Goal: Task Accomplishment & Management: Manage account settings

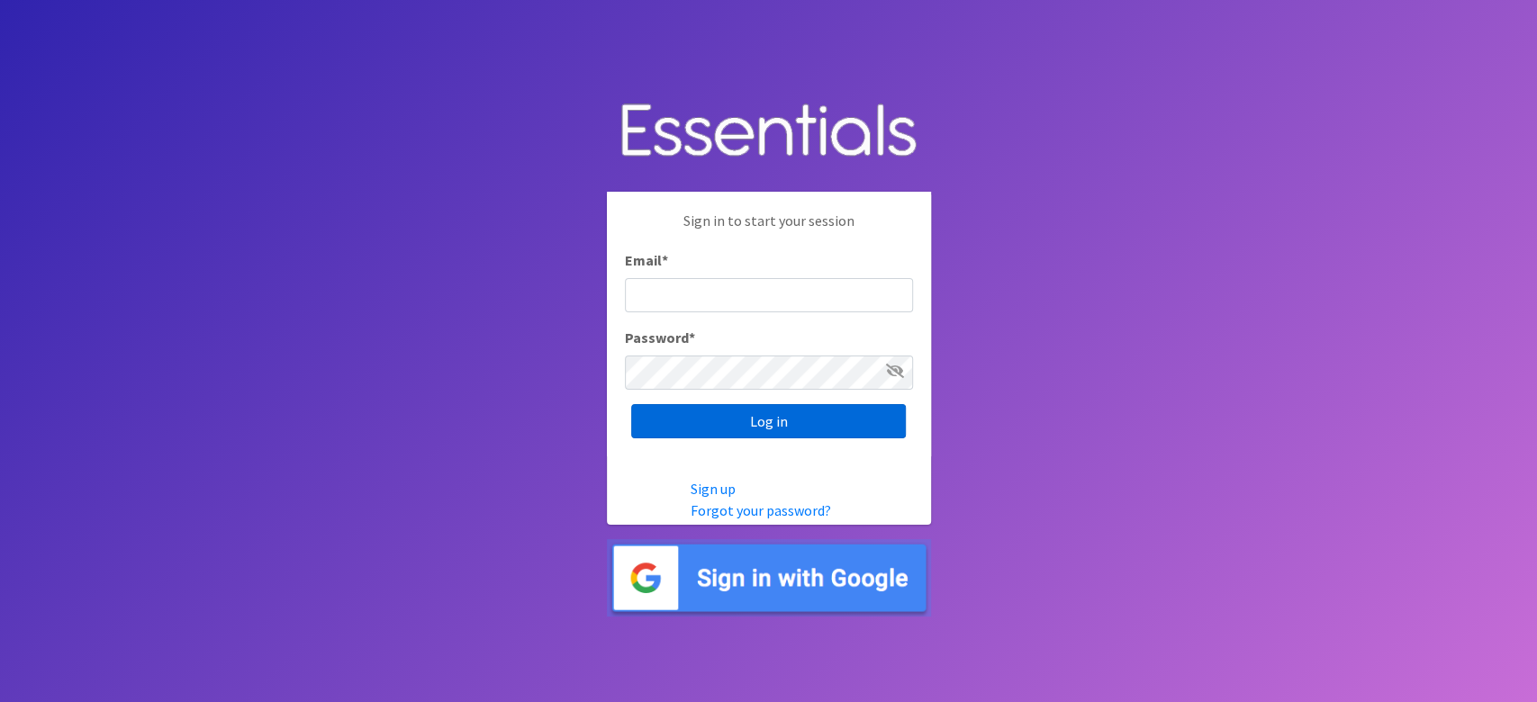
type input "lacey@familynetworknwa.com"
click at [671, 428] on input "Log in" at bounding box center [768, 421] width 275 height 34
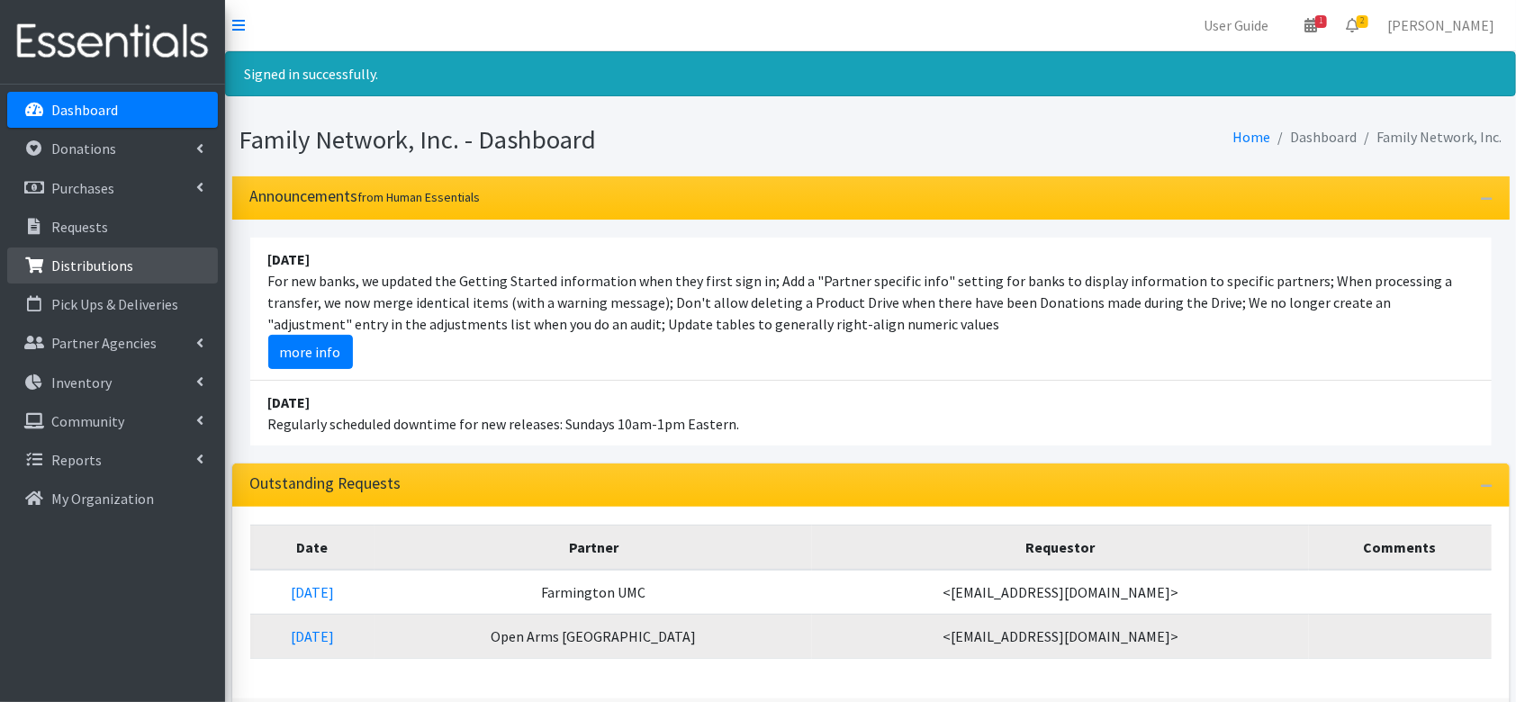
click at [83, 276] on link "Distributions" at bounding box center [112, 266] width 211 height 36
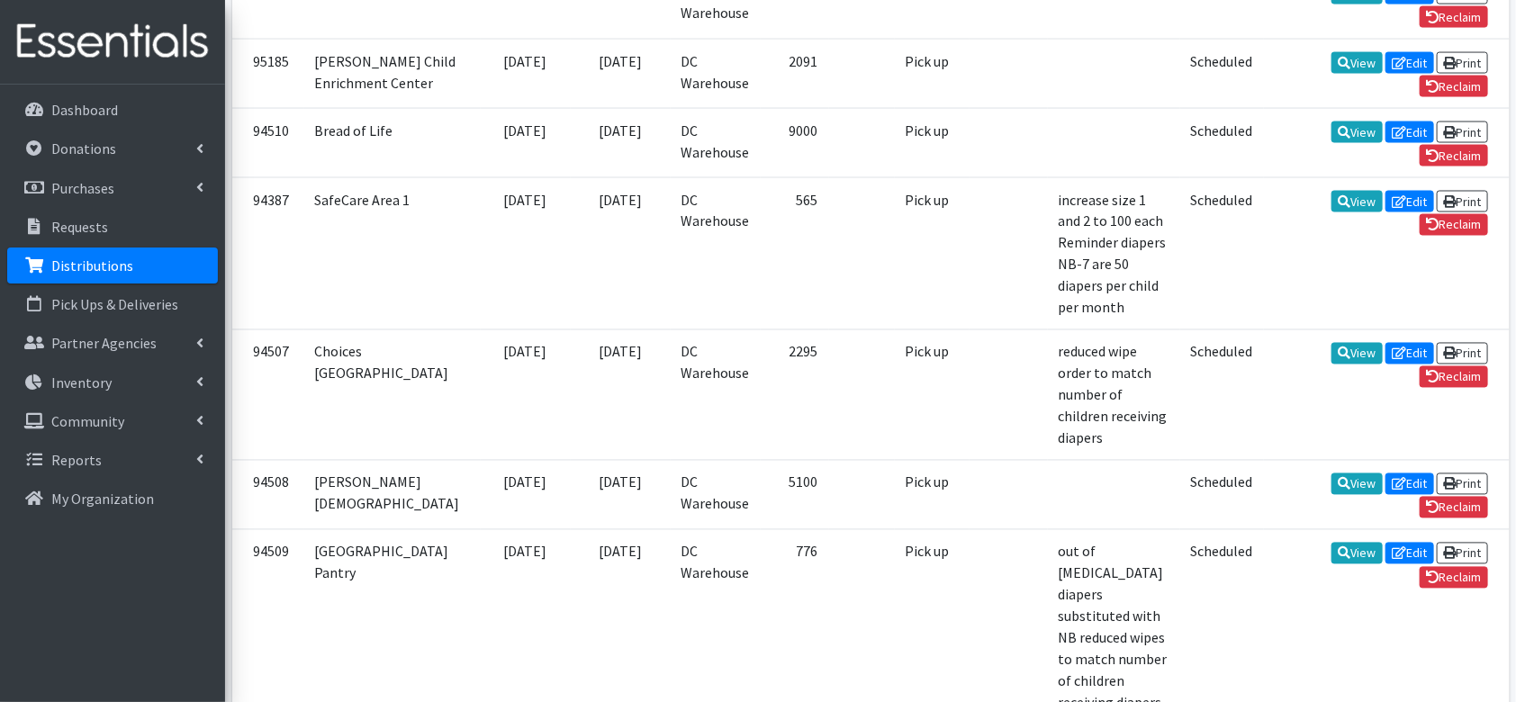
scroll to position [1501, 0]
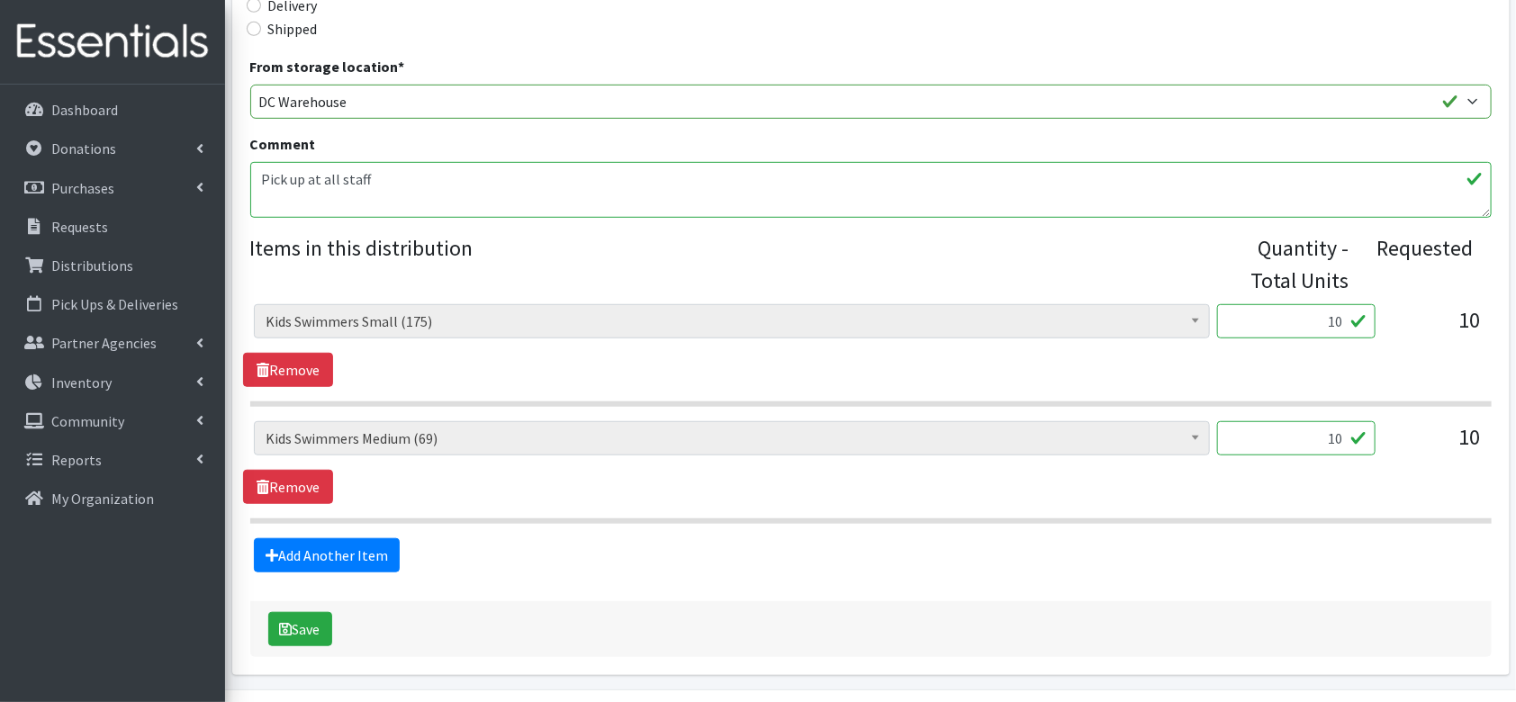
scroll to position [477, 0]
click at [1344, 320] on input "10" at bounding box center [1296, 320] width 158 height 34
type input "11"
click at [1339, 435] on input "10" at bounding box center [1296, 437] width 158 height 34
click at [1339, 435] on input "11" at bounding box center [1296, 437] width 158 height 34
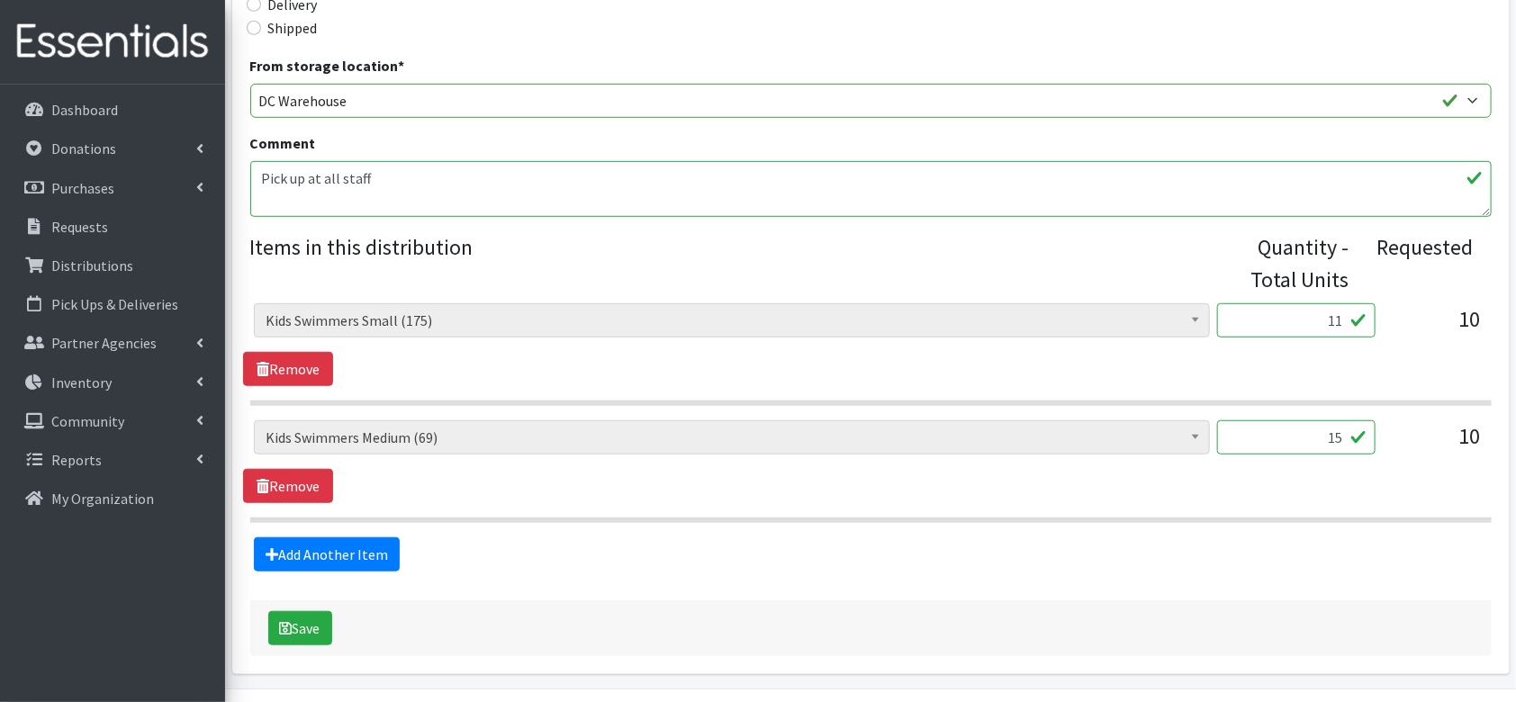
type input "15"
click at [1339, 326] on input "11" at bounding box center [1296, 320] width 158 height 34
click at [991, 374] on div "Adult Briefs (Large/X-Large) (1439) Adult Briefs (Medium/Large) (108) Adult Bri…" at bounding box center [870, 344] width 1255 height 83
click at [1339, 331] on input "15" at bounding box center [1296, 320] width 158 height 34
click at [1345, 322] on input "15" at bounding box center [1296, 320] width 158 height 34
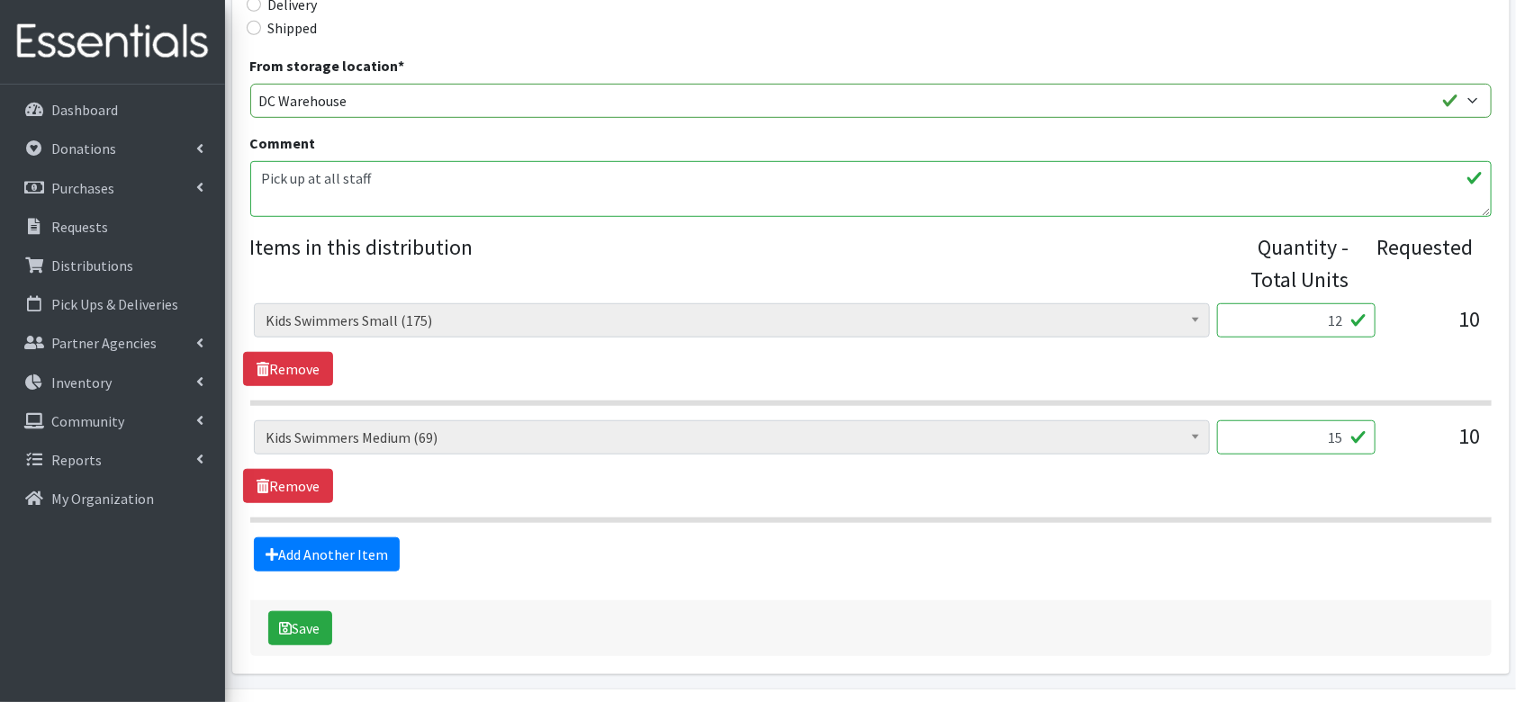
type input "12"
click at [1340, 431] on input "15" at bounding box center [1296, 437] width 158 height 34
type input "12"
click at [333, 558] on link "Add Another Item" at bounding box center [327, 554] width 146 height 34
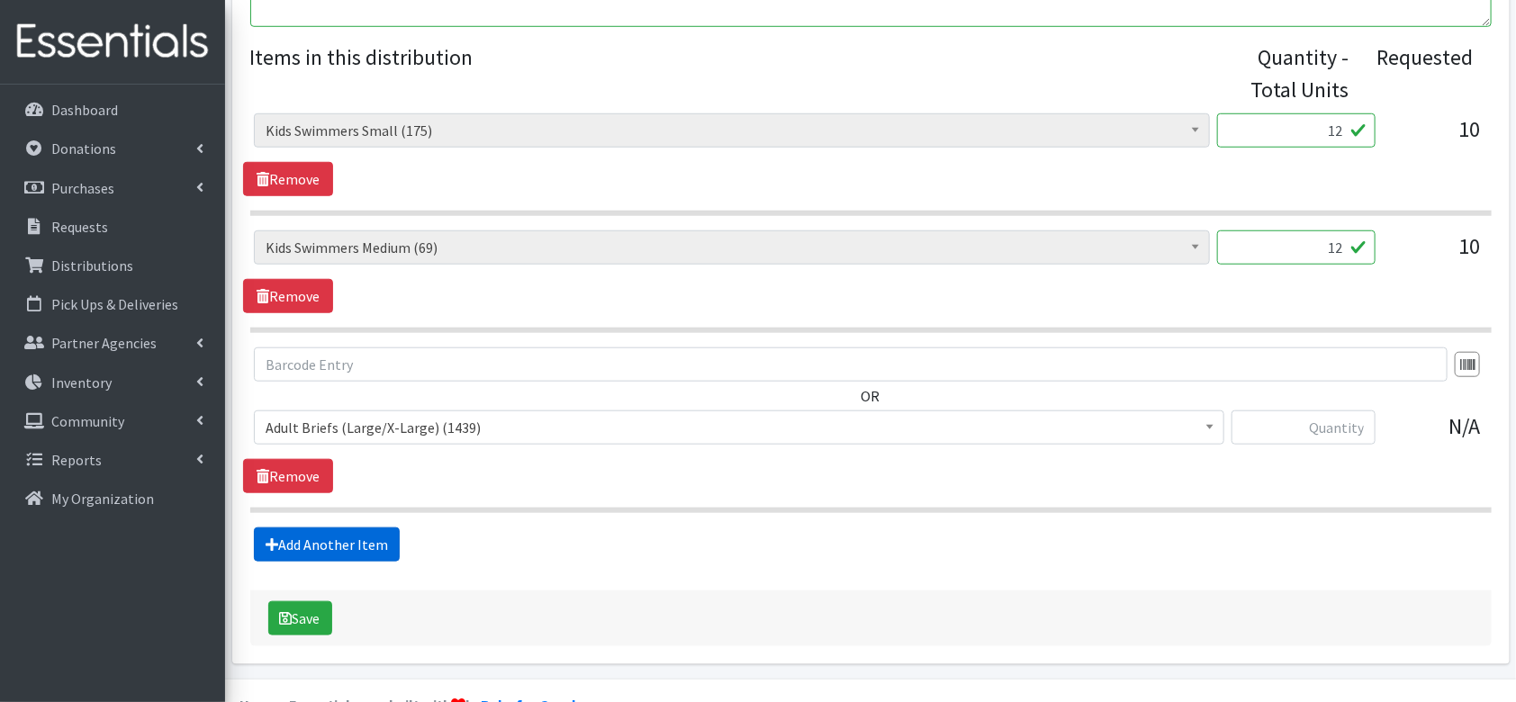
scroll to position [708, 0]
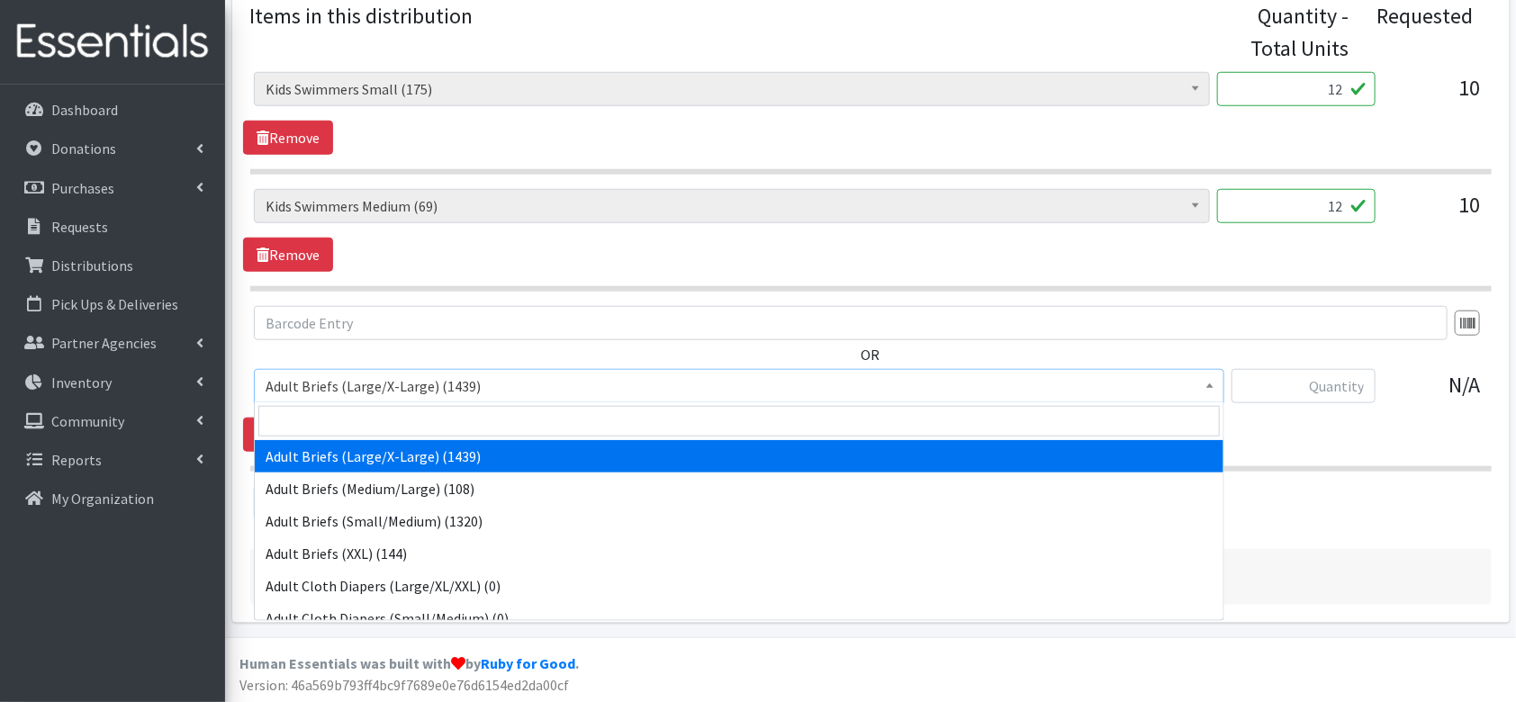
click at [780, 398] on span "Adult Briefs (Large/X-Large) (1439)" at bounding box center [739, 386] width 970 height 34
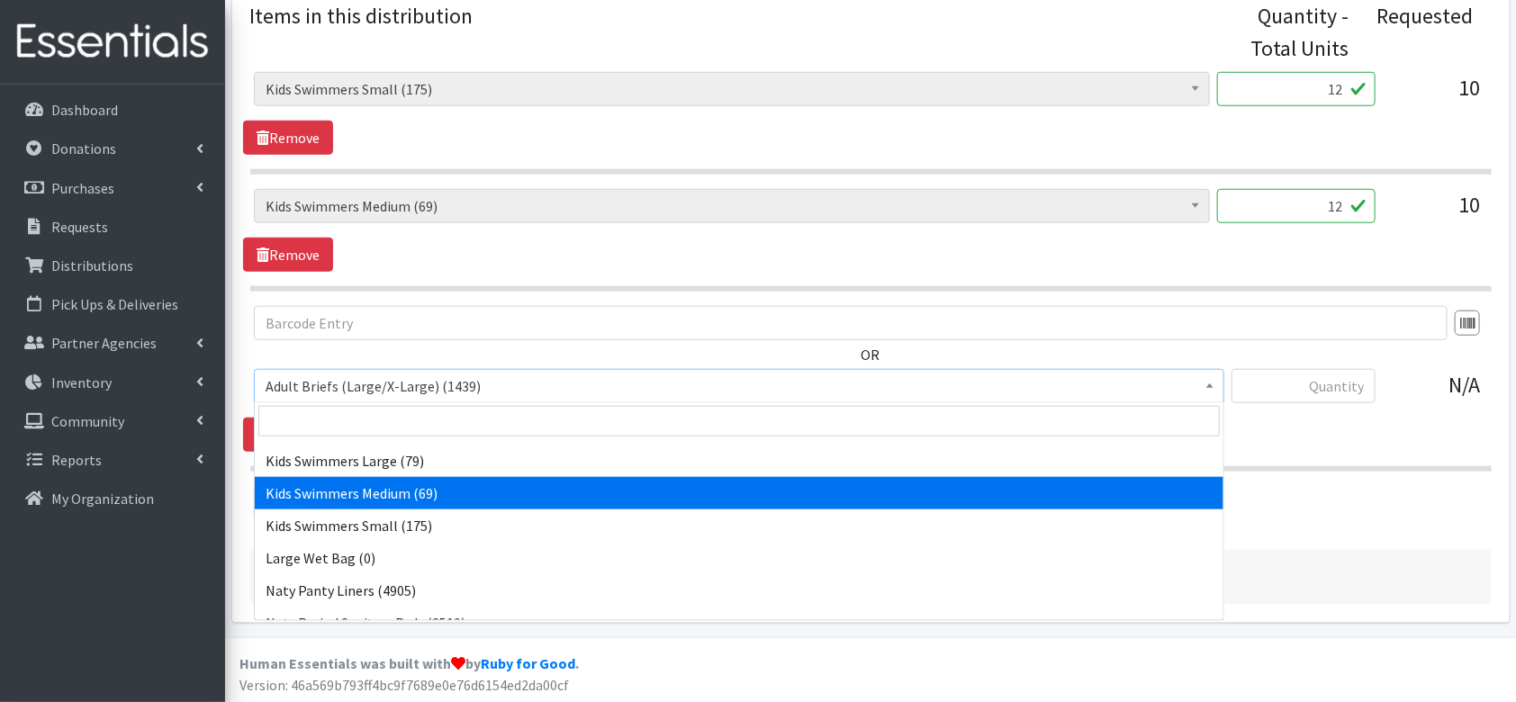
scroll to position [1166, 0]
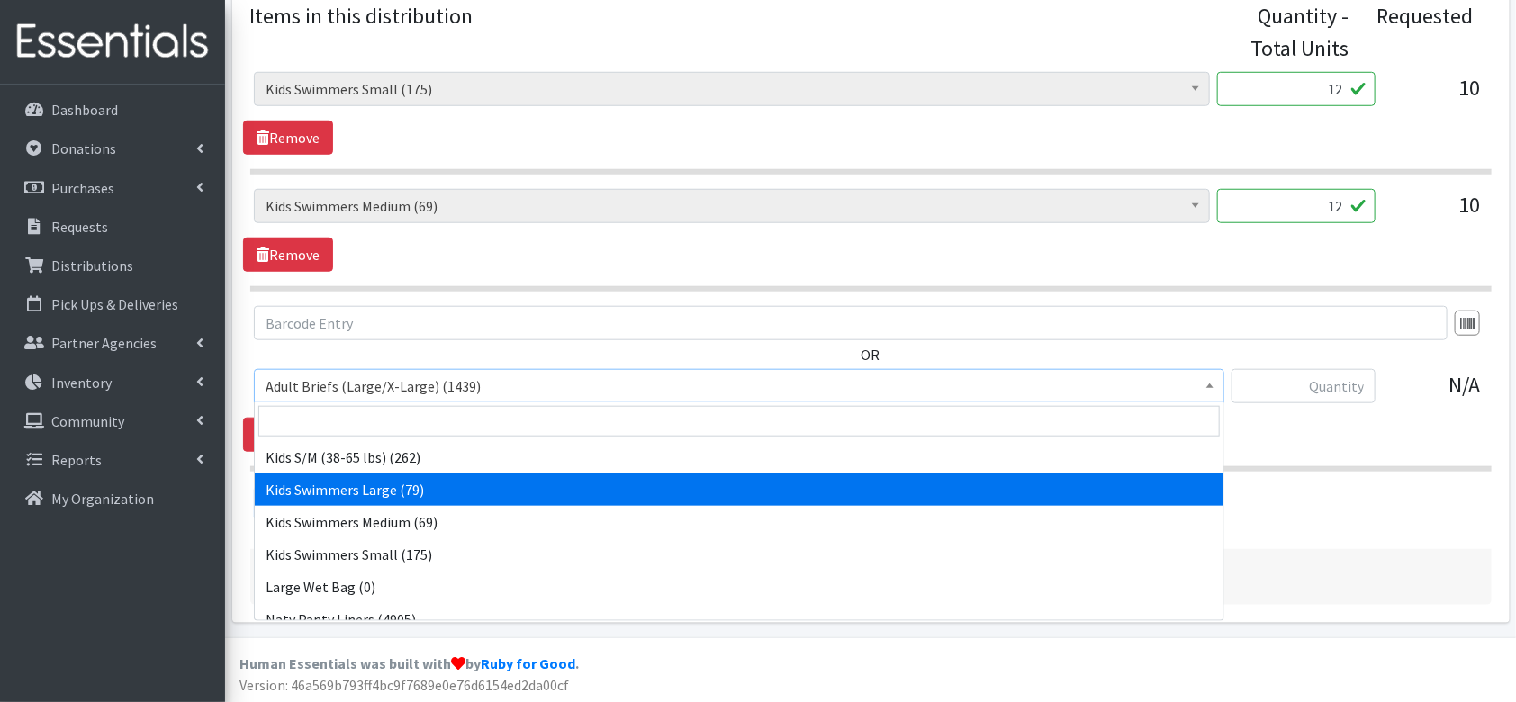
select select "14465"
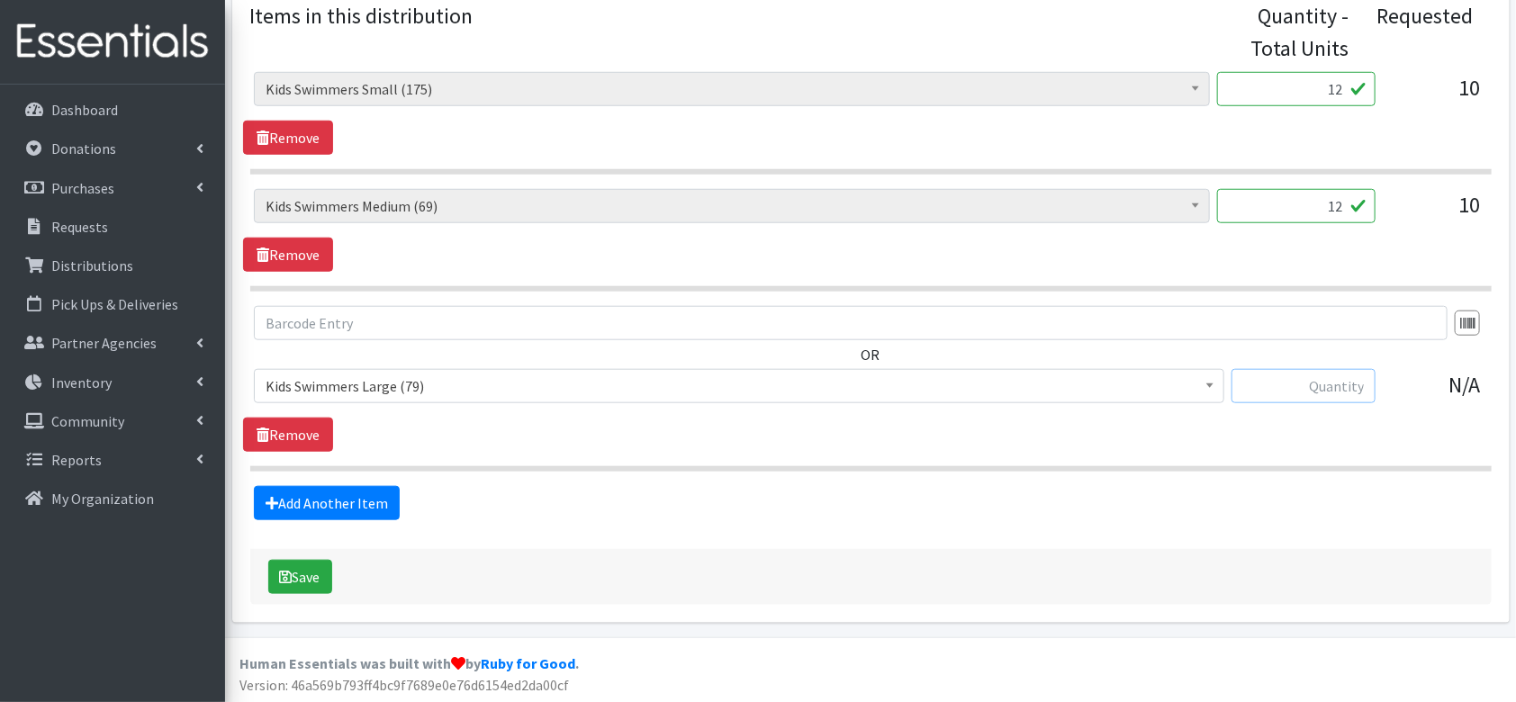
click at [1286, 385] on input "text" at bounding box center [1303, 386] width 144 height 34
type input "5"
click at [1116, 437] on div "OR Adult Briefs (Large/X-Large) (1439) Adult Briefs (Medium/Large) (108) Adult …" at bounding box center [870, 379] width 1255 height 146
click at [302, 575] on button "Save" at bounding box center [300, 577] width 64 height 34
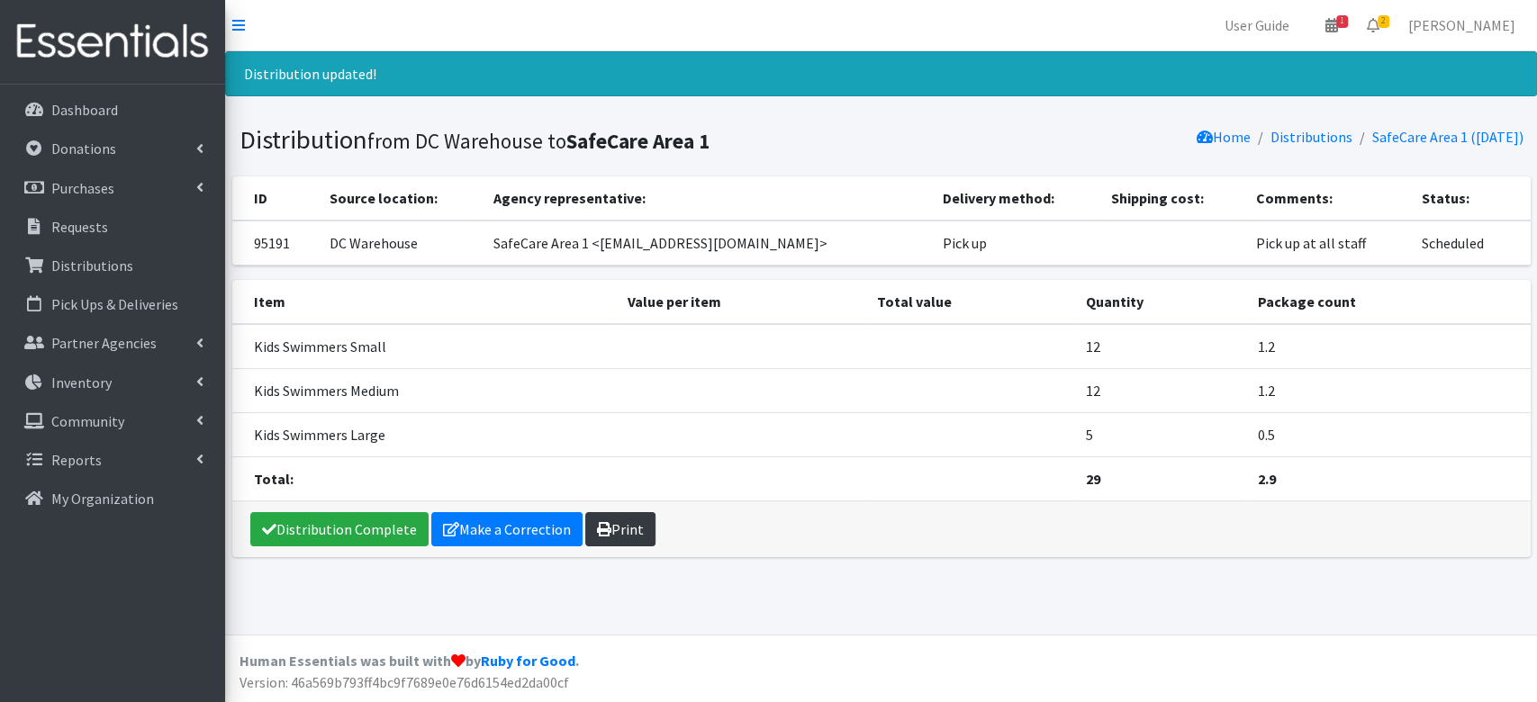
click at [634, 514] on link "Print" at bounding box center [620, 529] width 70 height 34
